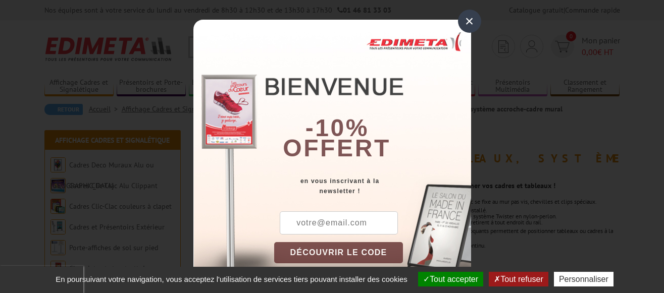
click at [469, 22] on div "×" at bounding box center [469, 21] width 23 height 23
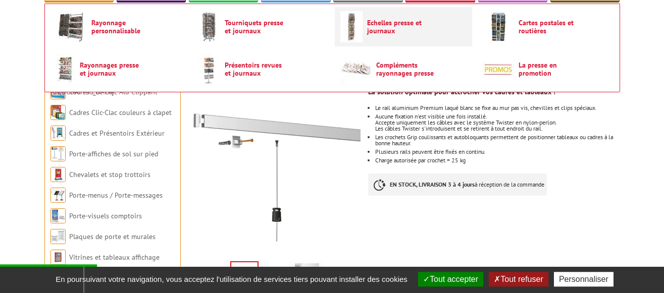
scroll to position [154, 0]
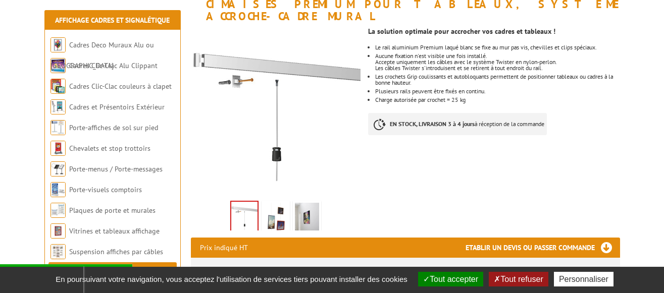
click at [310, 206] on img at bounding box center [307, 218] width 24 height 31
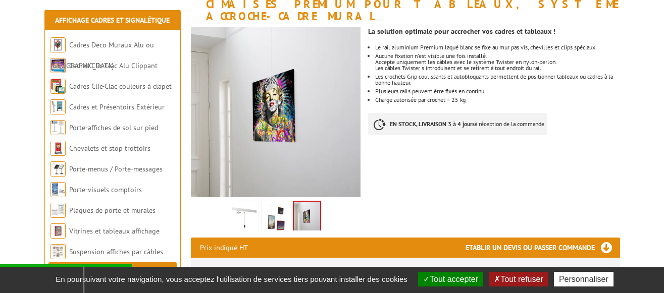
click at [283, 210] on img at bounding box center [275, 218] width 24 height 31
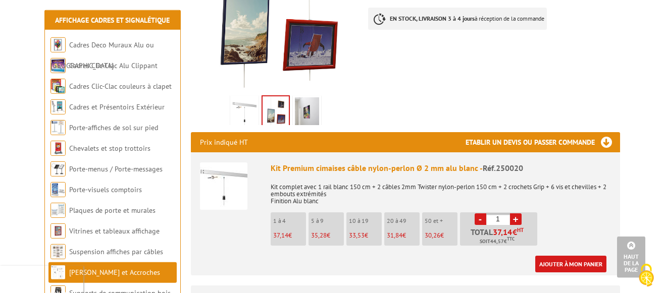
scroll to position [257, 0]
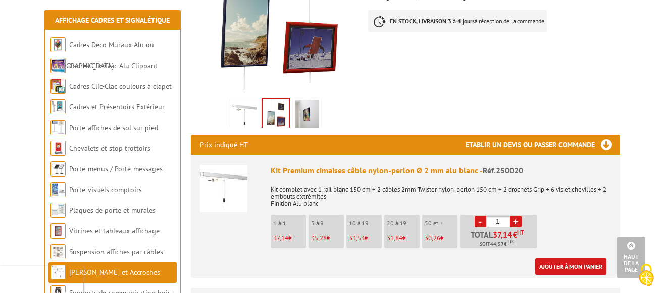
click at [229, 185] on img at bounding box center [223, 188] width 47 height 47
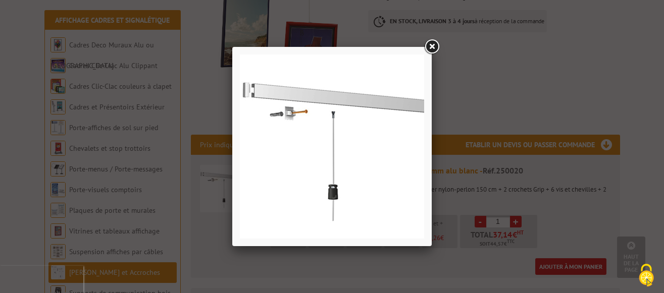
click at [431, 47] on link at bounding box center [431, 47] width 18 height 18
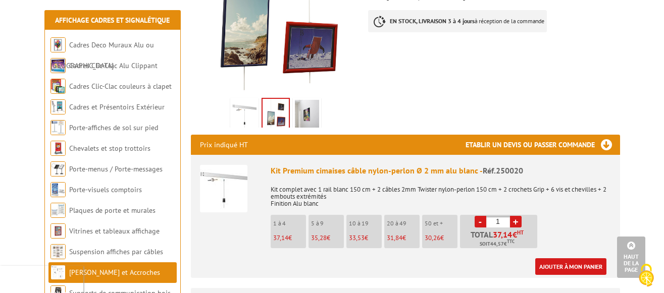
click at [378, 220] on p "10 à 19" at bounding box center [365, 223] width 33 height 7
drag, startPoint x: 351, startPoint y: 214, endPoint x: 372, endPoint y: 208, distance: 21.7
click at [353, 220] on p "10 à 19" at bounding box center [365, 223] width 33 height 7
